Goal: Information Seeking & Learning: Learn about a topic

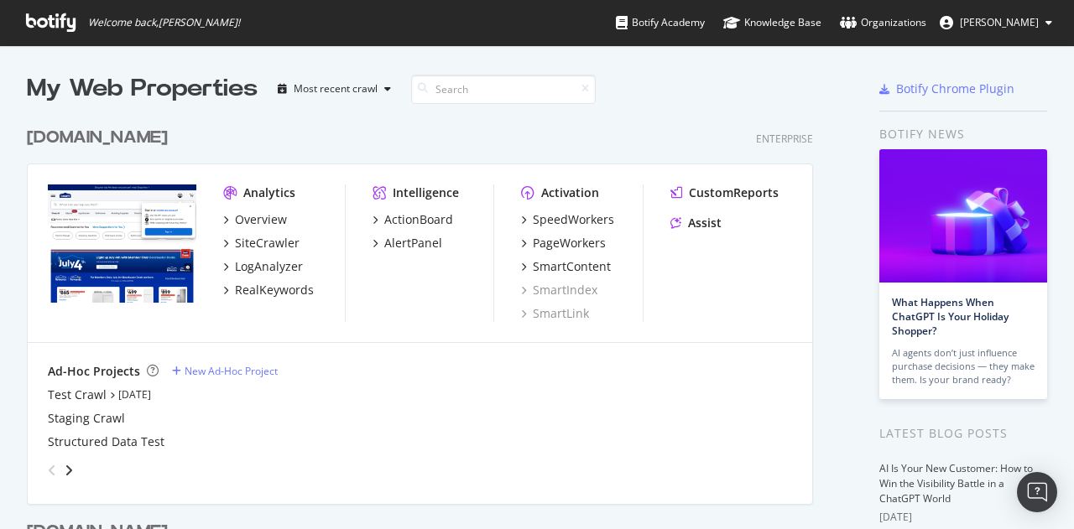
scroll to position [517, 1048]
click at [231, 245] on div "SiteCrawler" at bounding box center [261, 243] width 76 height 17
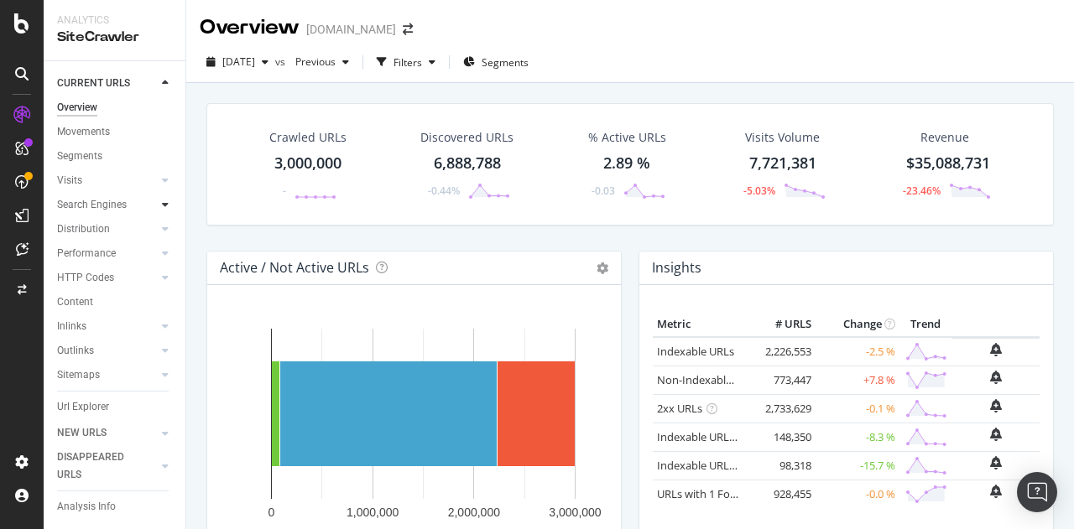
click at [162, 201] on icon at bounding box center [165, 205] width 7 height 10
click at [162, 204] on icon at bounding box center [165, 205] width 7 height 10
click at [157, 205] on div at bounding box center [165, 204] width 17 height 17
click at [422, 62] on div "Filters" at bounding box center [408, 62] width 29 height 14
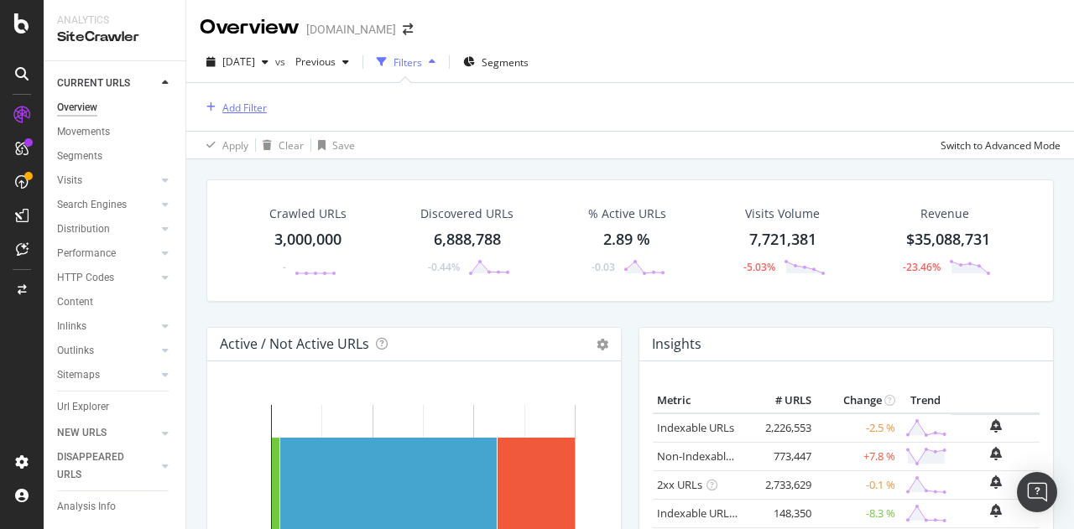
click at [245, 107] on div "Add Filter" at bounding box center [244, 108] width 44 height 14
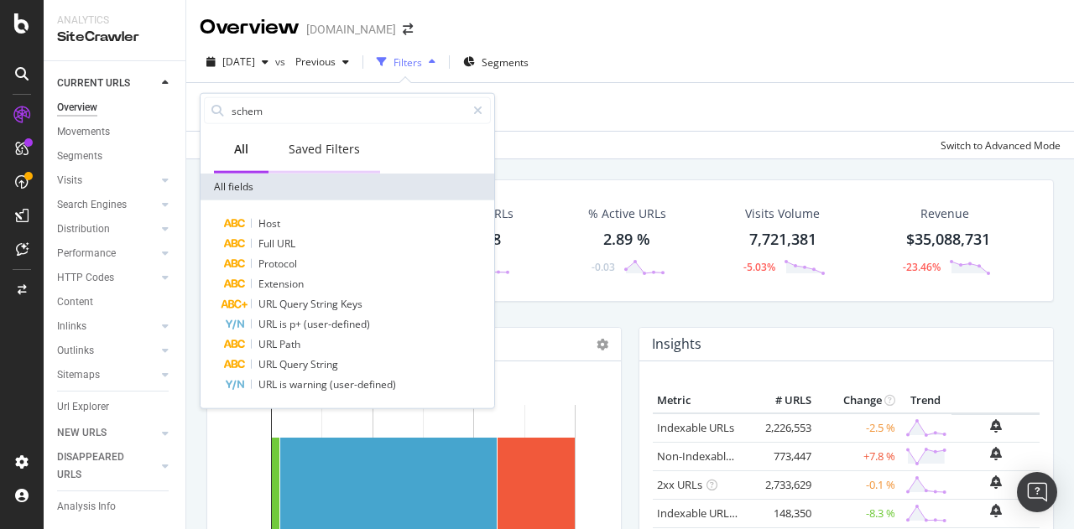
type input "schem"
click at [320, 150] on div "Saved Filters" at bounding box center [324, 149] width 71 height 17
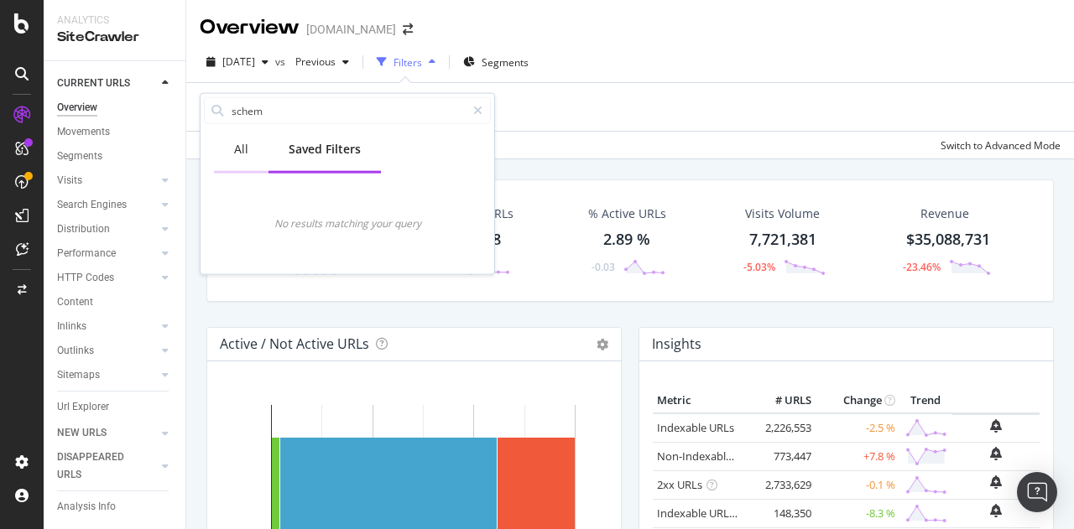
click at [237, 147] on div "All" at bounding box center [241, 149] width 14 height 17
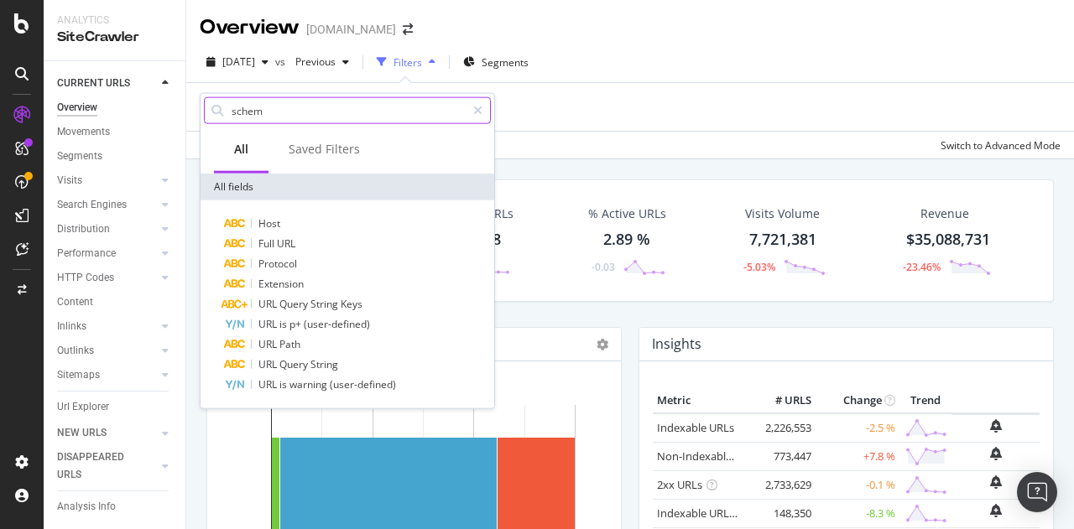
click at [327, 106] on input "schem" at bounding box center [348, 110] width 236 height 25
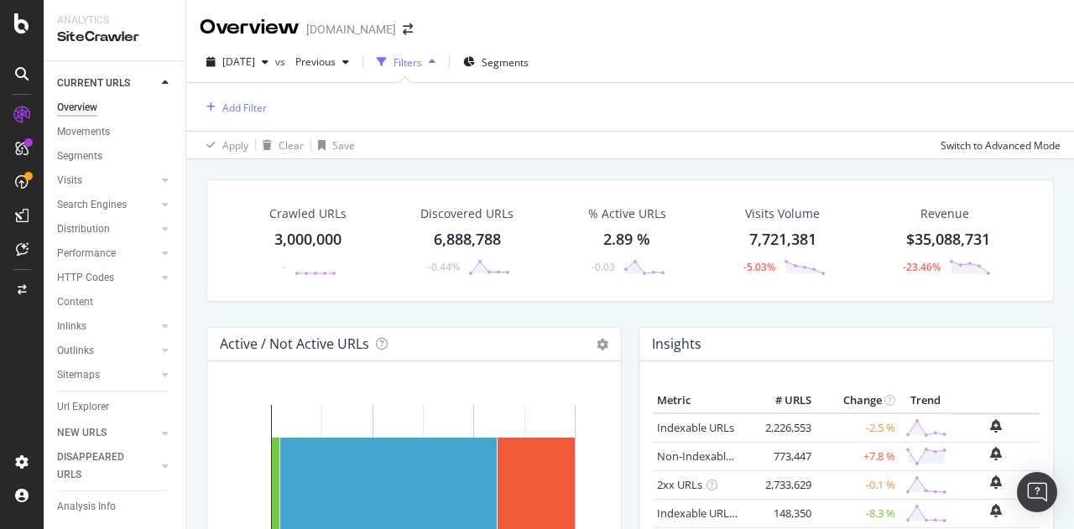
click at [628, 57] on div "[DATE] vs Previous Filters Segments" at bounding box center [630, 66] width 888 height 34
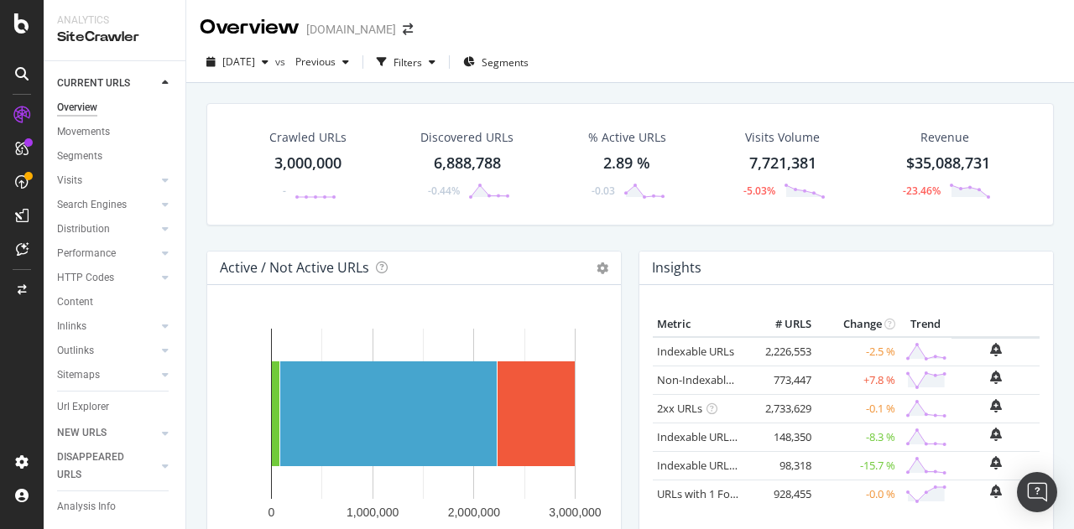
click at [97, 190] on div "Visits" at bounding box center [121, 181] width 128 height 24
click at [79, 182] on div "Visits" at bounding box center [69, 181] width 25 height 18
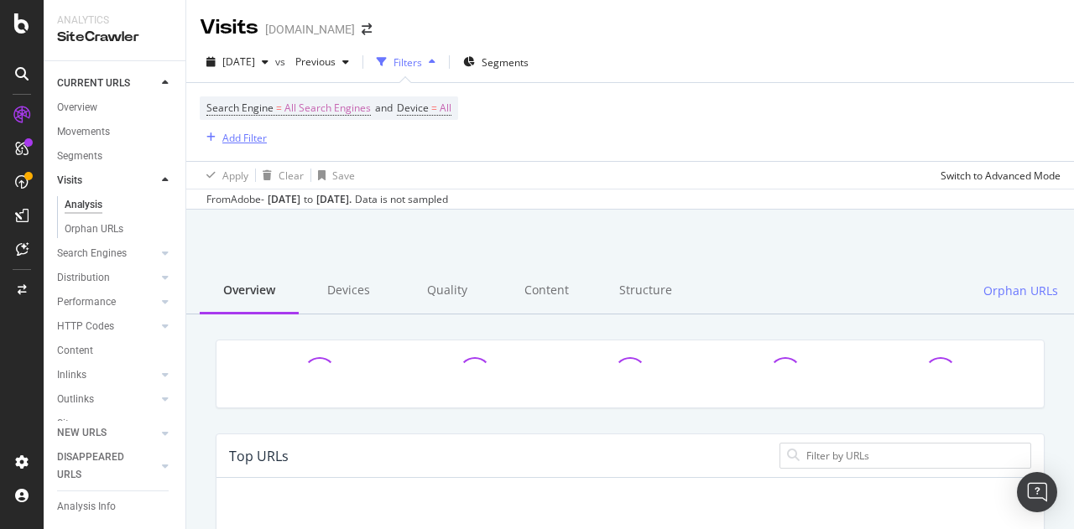
click at [223, 137] on div "Add Filter" at bounding box center [244, 138] width 44 height 14
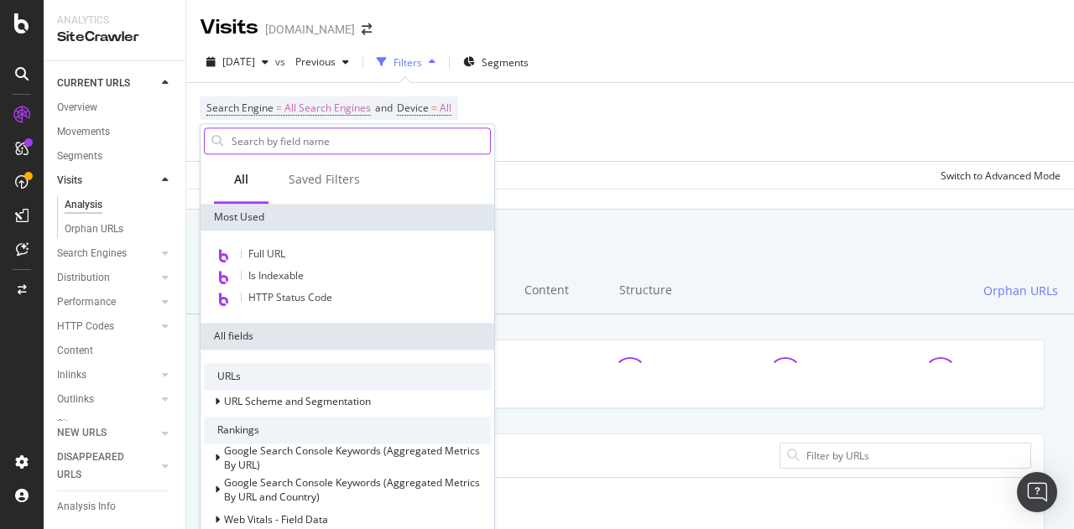
click at [300, 138] on input "text" at bounding box center [360, 140] width 260 height 25
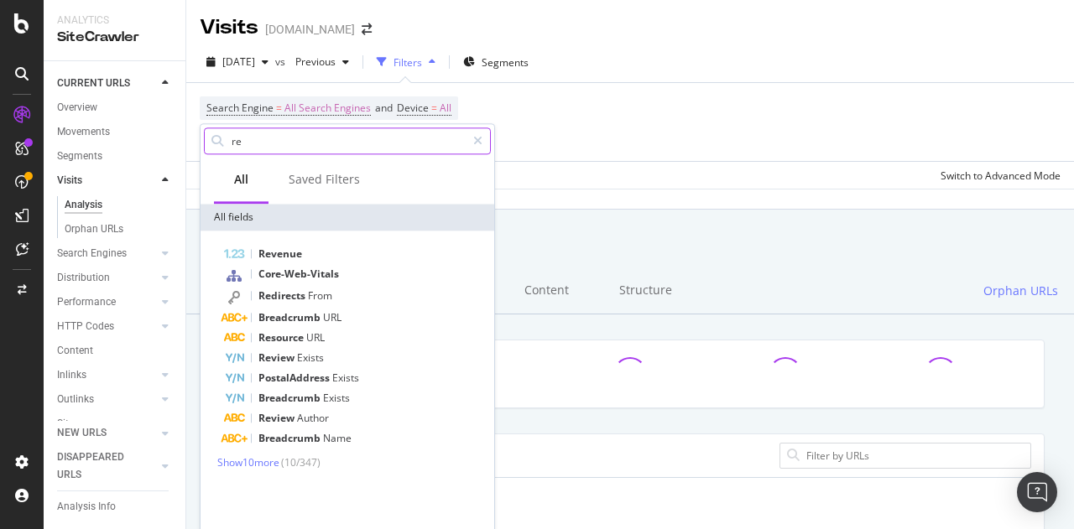
type input "r"
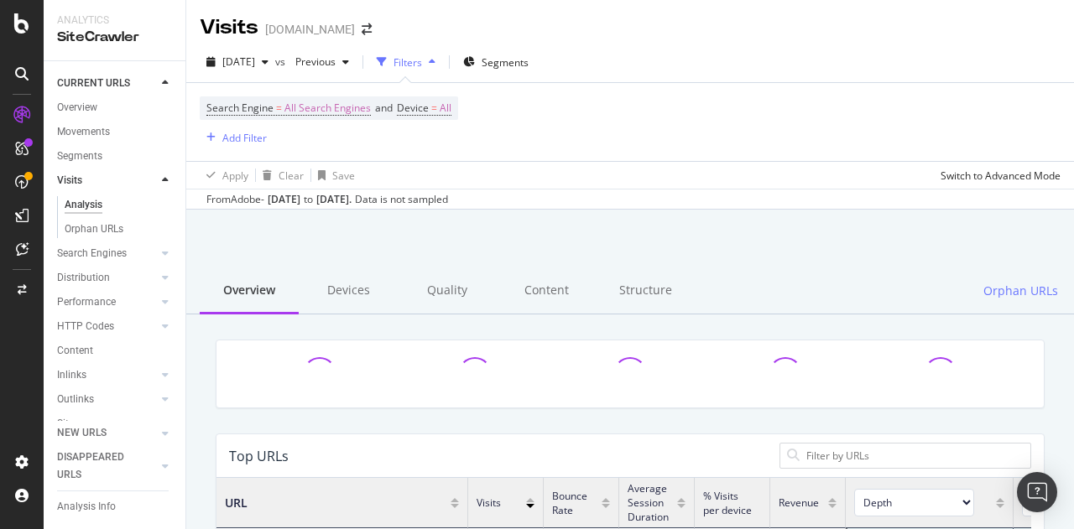
scroll to position [490, 802]
click at [271, 136] on div "Search Engine = All Search Engines and Device = All Add Filter" at bounding box center [329, 122] width 258 height 51
click at [240, 138] on div "Add Filter" at bounding box center [244, 138] width 44 height 14
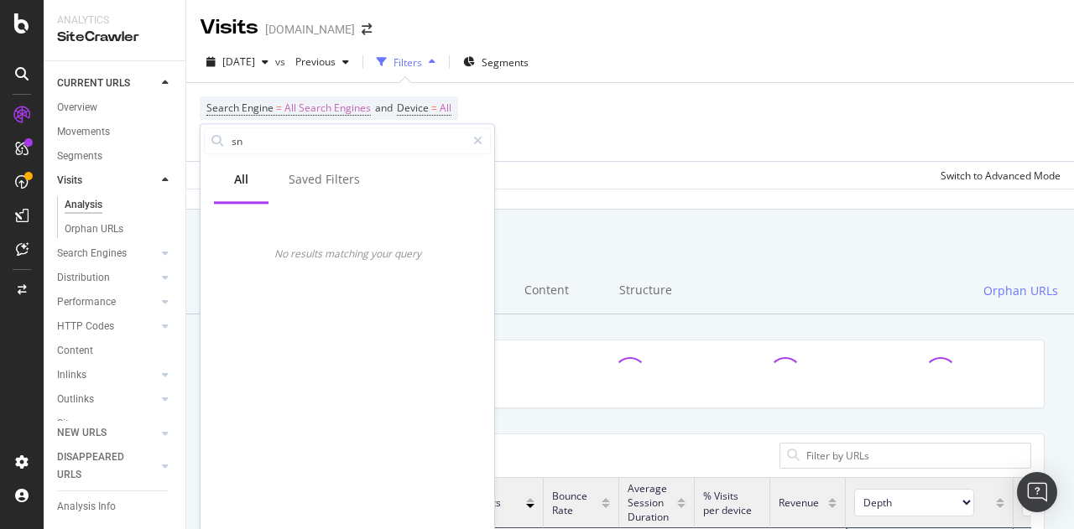
type input "s"
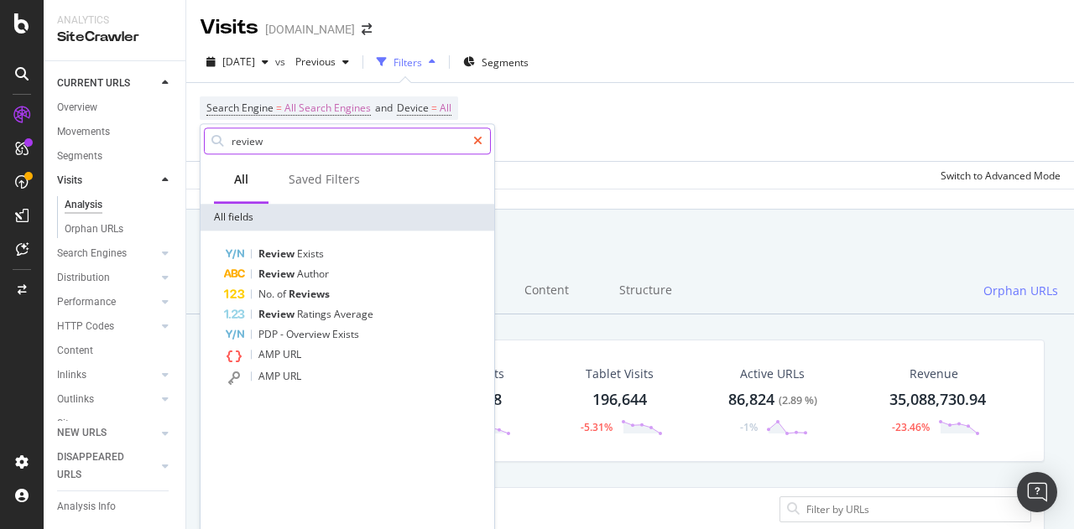
type input "review"
click at [482, 137] on icon at bounding box center [477, 141] width 9 height 12
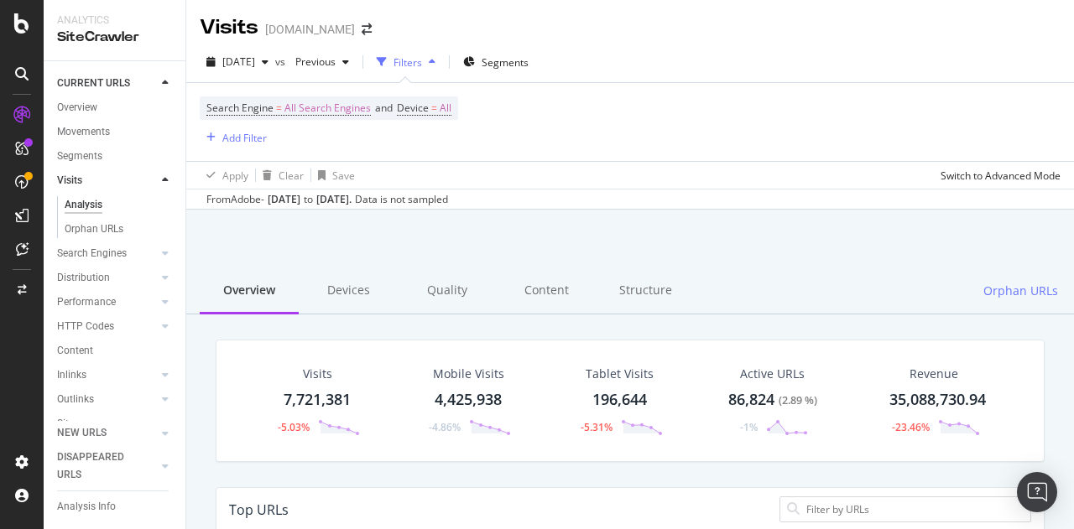
click at [510, 123] on div "Search Engine = All Search Engines and Device = All Add Filter" at bounding box center [630, 122] width 861 height 78
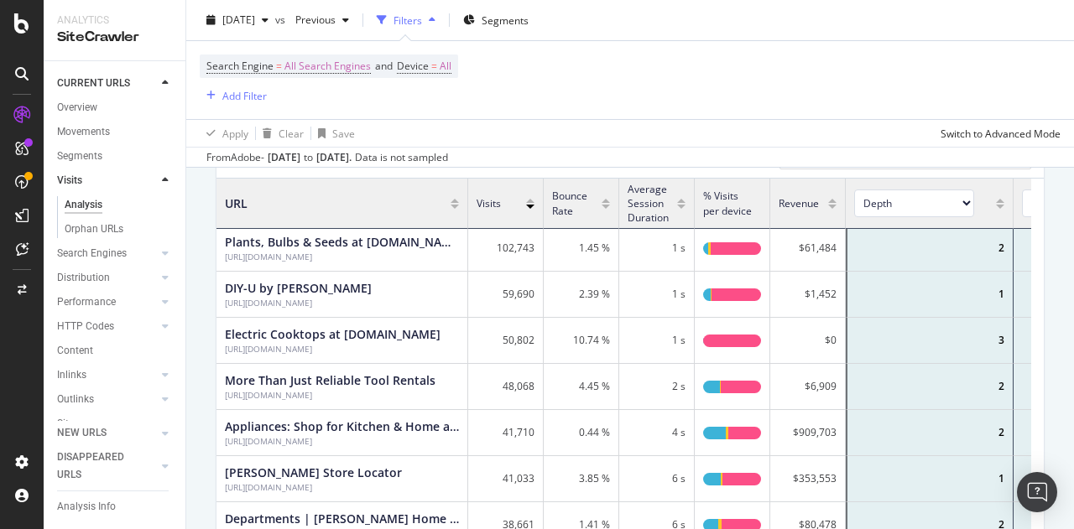
scroll to position [0, 0]
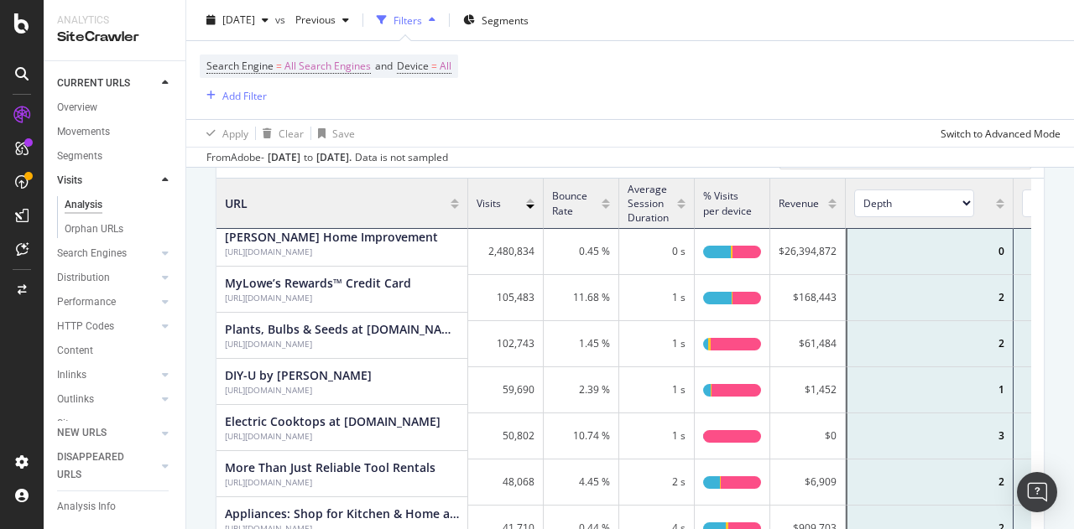
click at [520, 97] on div "Search Engine = All Search Engines and Device = All Add Filter" at bounding box center [630, 80] width 861 height 78
click at [255, 18] on span "[DATE]" at bounding box center [238, 20] width 33 height 14
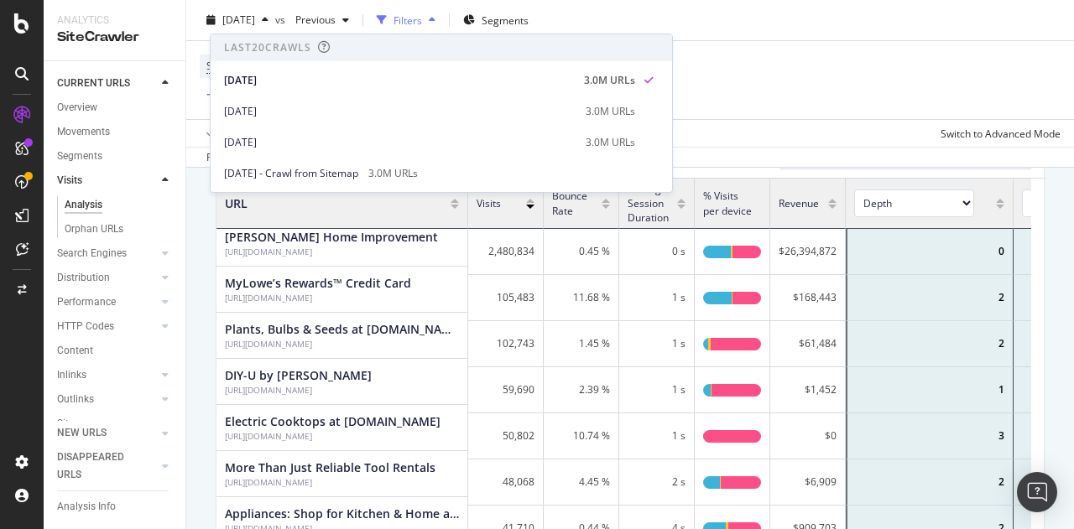
click at [732, 71] on div "Search Engine = All Search Engines and Device = All Add Filter" at bounding box center [630, 80] width 861 height 78
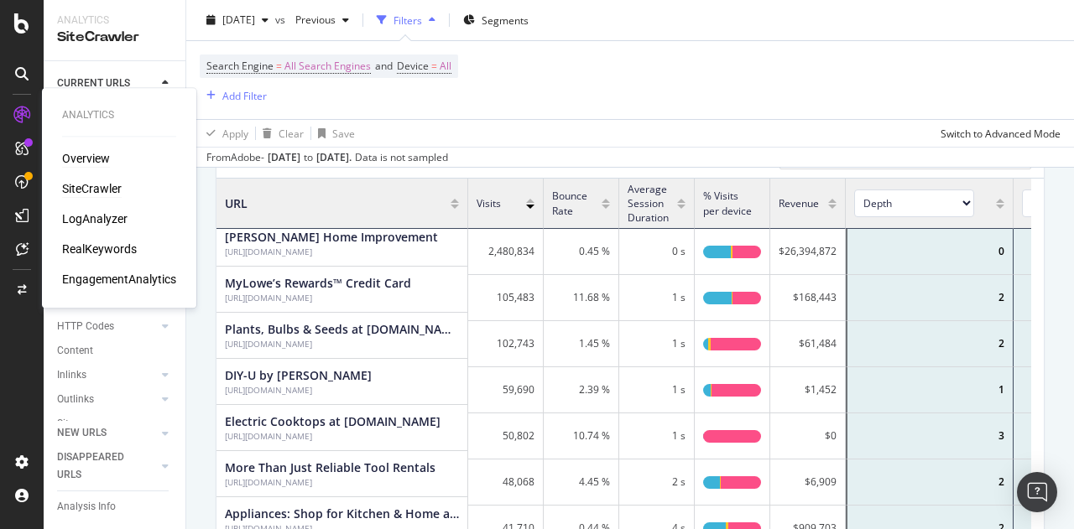
click at [86, 154] on div "Overview" at bounding box center [86, 158] width 48 height 17
